Goal: Transaction & Acquisition: Purchase product/service

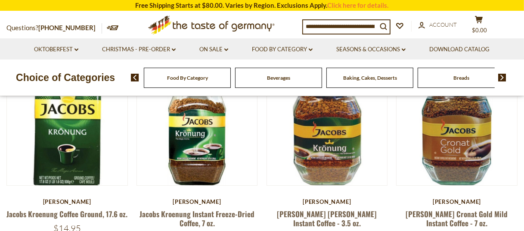
scroll to position [118, 0]
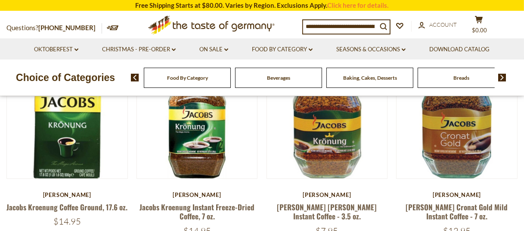
drag, startPoint x: 527, startPoint y: 36, endPoint x: 522, endPoint y: 56, distance: 20.4
click at [95, 210] on link "Jacobs Kroenung Coffee Ground, 17.6 oz." at bounding box center [66, 206] width 121 height 11
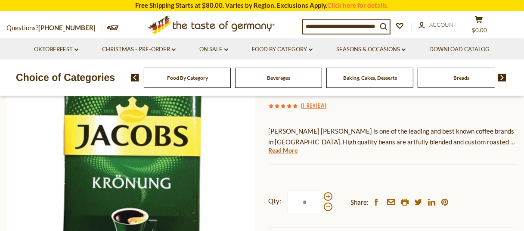
scroll to position [120, 0]
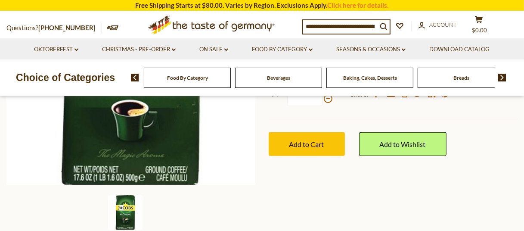
scroll to position [155, 0]
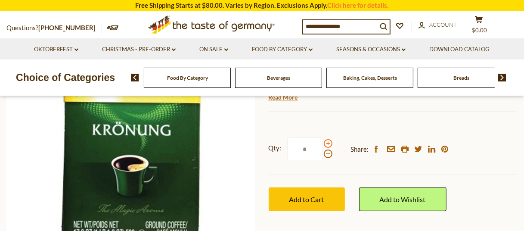
click at [325, 143] on span at bounding box center [328, 143] width 9 height 9
click at [322, 143] on input "*" at bounding box center [304, 149] width 35 height 24
click at [325, 143] on span at bounding box center [328, 143] width 9 height 9
click at [322, 143] on input "*" at bounding box center [304, 149] width 35 height 24
click at [325, 143] on span at bounding box center [328, 143] width 9 height 9
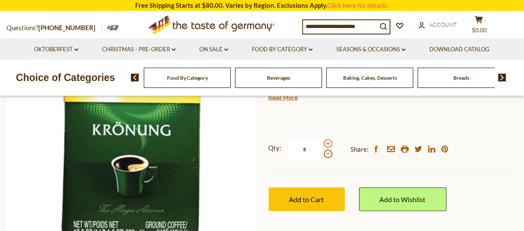
click at [322, 143] on input "*" at bounding box center [304, 149] width 35 height 24
click at [326, 151] on span at bounding box center [328, 153] width 9 height 9
click at [322, 151] on input "*" at bounding box center [304, 149] width 35 height 24
click at [325, 154] on span at bounding box center [328, 153] width 9 height 9
click at [322, 154] on input "*" at bounding box center [304, 149] width 35 height 24
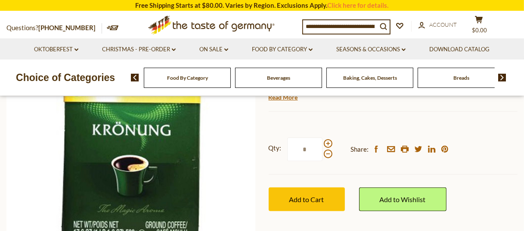
drag, startPoint x: 308, startPoint y: 198, endPoint x: 530, endPoint y: 220, distance: 222.3
click at [325, 142] on span at bounding box center [328, 143] width 9 height 9
click at [322, 142] on input "*" at bounding box center [304, 149] width 35 height 24
click at [327, 153] on span at bounding box center [328, 153] width 9 height 9
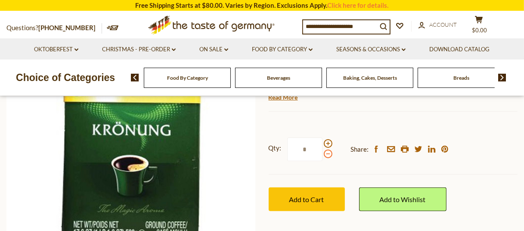
click at [322, 153] on input "*" at bounding box center [304, 149] width 35 height 24
drag, startPoint x: 301, startPoint y: 149, endPoint x: 310, endPoint y: 149, distance: 8.6
click at [310, 149] on input "*" at bounding box center [304, 149] width 35 height 24
type input "*"
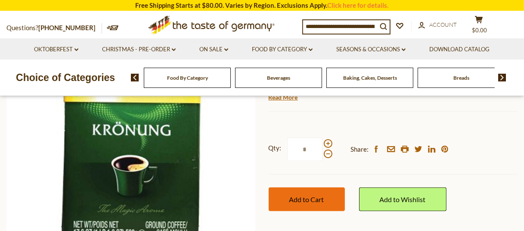
click at [311, 198] on span "Add to Cart" at bounding box center [306, 199] width 35 height 8
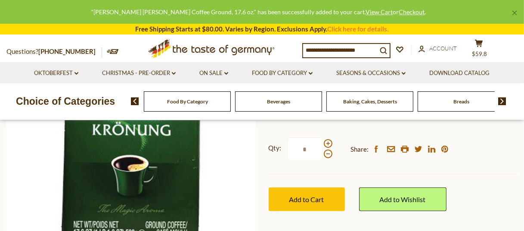
click at [483, 43] on div "Compare Compare up to 4 items: Clear Selection Compare search_icon search_icon …" at bounding box center [408, 50] width 213 height 22
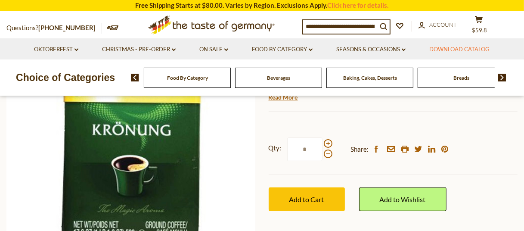
click at [478, 47] on link "Download Catalog" at bounding box center [459, 49] width 60 height 9
click at [477, 23] on icon at bounding box center [479, 19] width 8 height 7
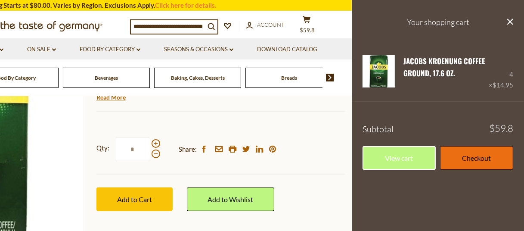
click at [485, 158] on link "Checkout" at bounding box center [476, 158] width 73 height 24
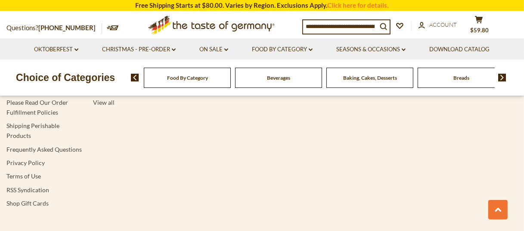
scroll to position [1616, 0]
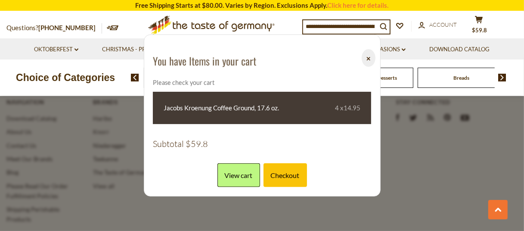
click at [435, 167] on div at bounding box center [262, 115] width 524 height 231
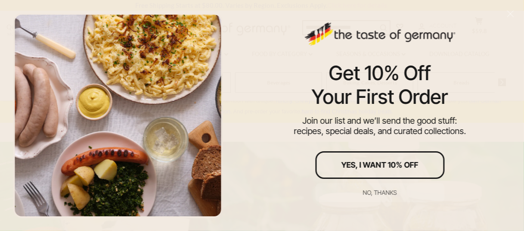
scroll to position [0, 0]
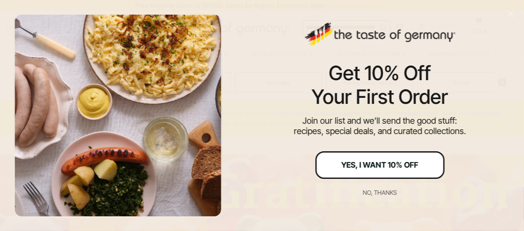
click at [372, 161] on div "Yes, I Want 10% Off" at bounding box center [379, 165] width 77 height 8
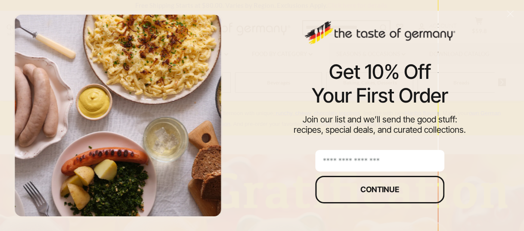
click at [366, 161] on input "email" at bounding box center [379, 161] width 129 height 22
type input "**********"
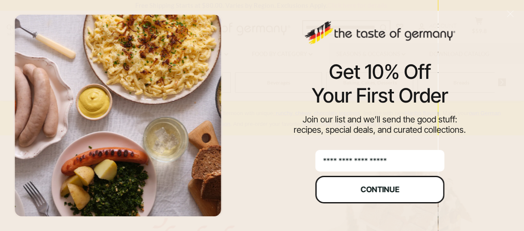
click at [375, 189] on div "Continue" at bounding box center [379, 190] width 39 height 8
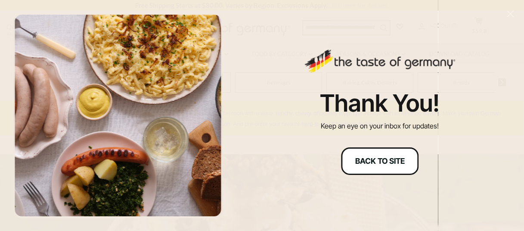
click at [370, 158] on div "Back to site" at bounding box center [380, 161] width 50 height 8
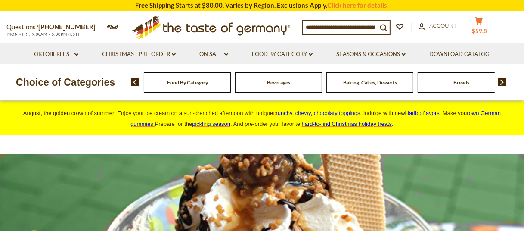
drag, startPoint x: 477, startPoint y: 27, endPoint x: 468, endPoint y: 55, distance: 30.0
click at [477, 25] on icon at bounding box center [479, 20] width 8 height 7
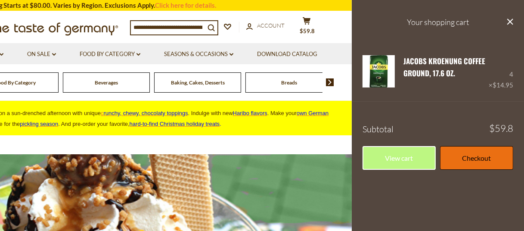
click at [477, 159] on link "Checkout" at bounding box center [476, 158] width 73 height 24
